Goal: Communication & Community: Answer question/provide support

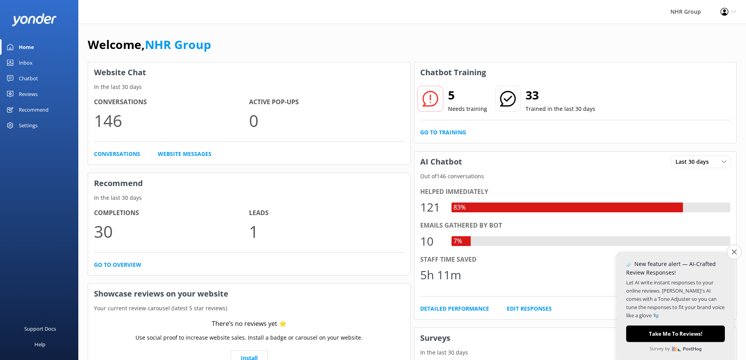
click at [27, 65] on div "Inbox" at bounding box center [26, 63] width 14 height 16
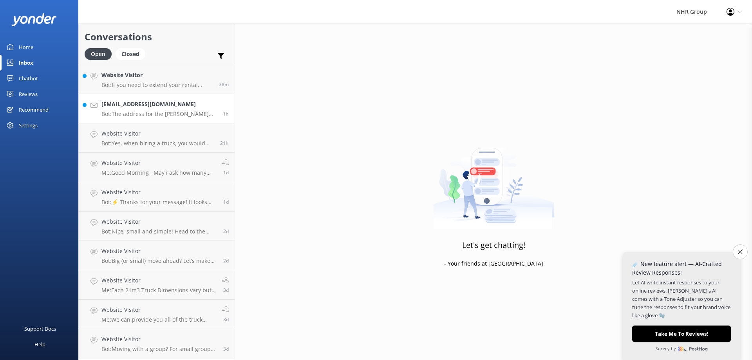
click at [133, 109] on div "[EMAIL_ADDRESS][DOMAIN_NAME] Bot: The address for [GEOGRAPHIC_DATA][PERSON_NAME…" at bounding box center [159, 108] width 116 height 17
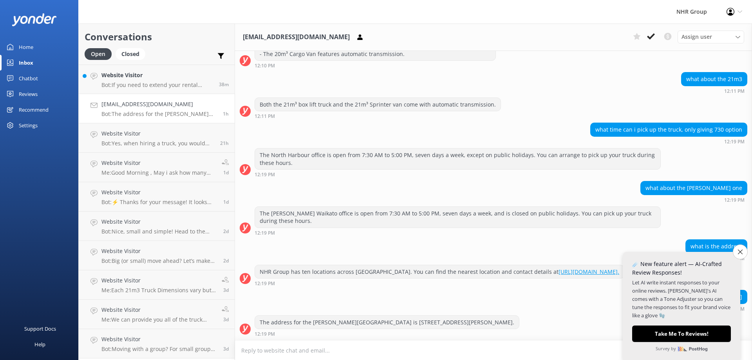
scroll to position [991, 0]
click at [740, 251] on icon "Close survey" at bounding box center [739, 251] width 5 height 5
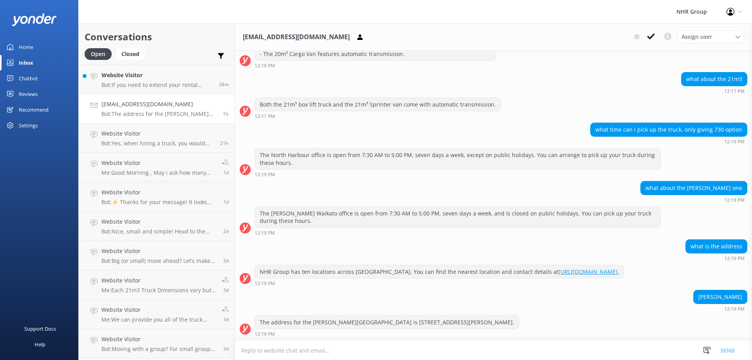
click at [350, 352] on textarea at bounding box center [493, 350] width 517 height 19
type textarea "y"
click at [746, 35] on button "button" at bounding box center [756, 39] width 8 height 9
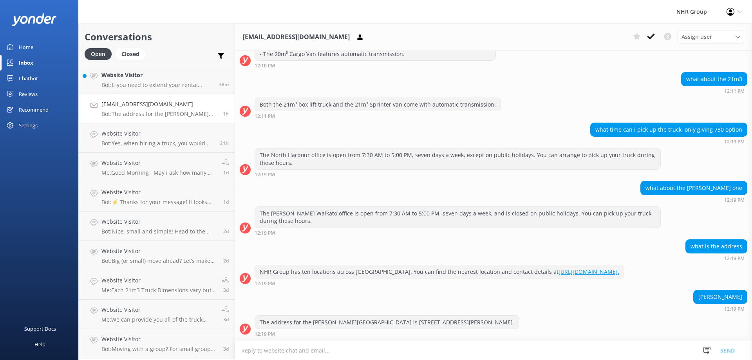
click at [350, 352] on textarea at bounding box center [493, 350] width 517 height 19
type textarea "y"
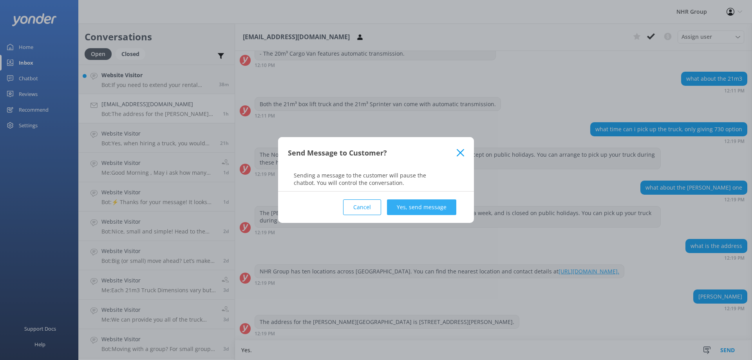
type textarea "Yes."
click at [422, 209] on button "Yes, send message" at bounding box center [421, 207] width 69 height 16
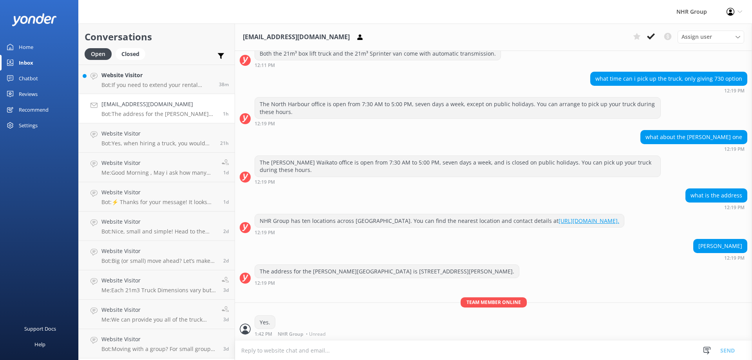
scroll to position [1041, 0]
click at [141, 79] on h4 "Website Visitor" at bounding box center [157, 75] width 112 height 9
